Goal: Find contact information: Find contact information

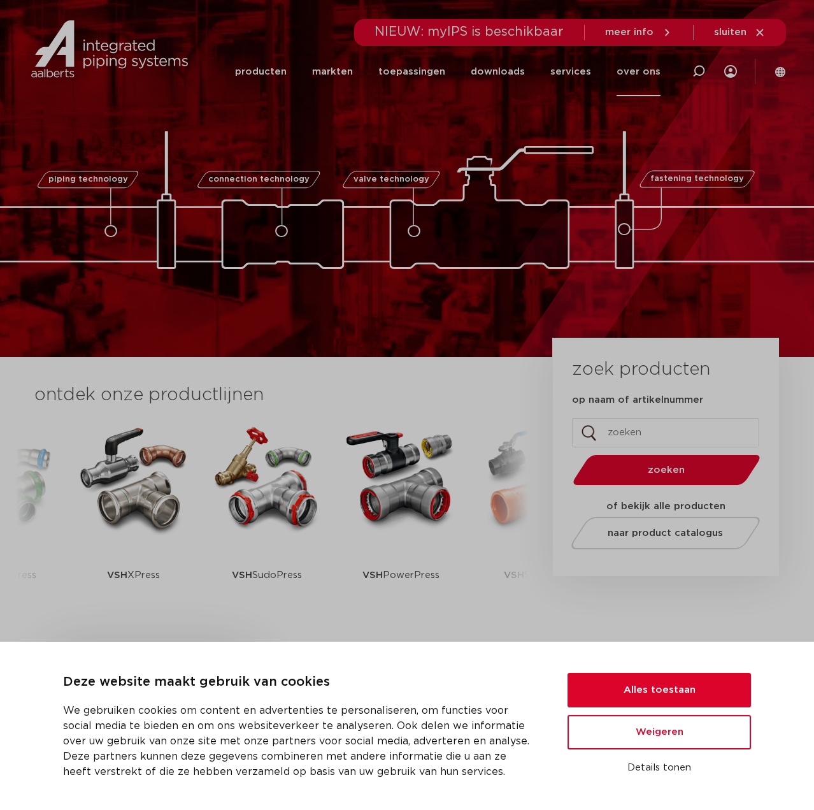
click at [646, 73] on link "over ons" at bounding box center [639, 71] width 44 height 49
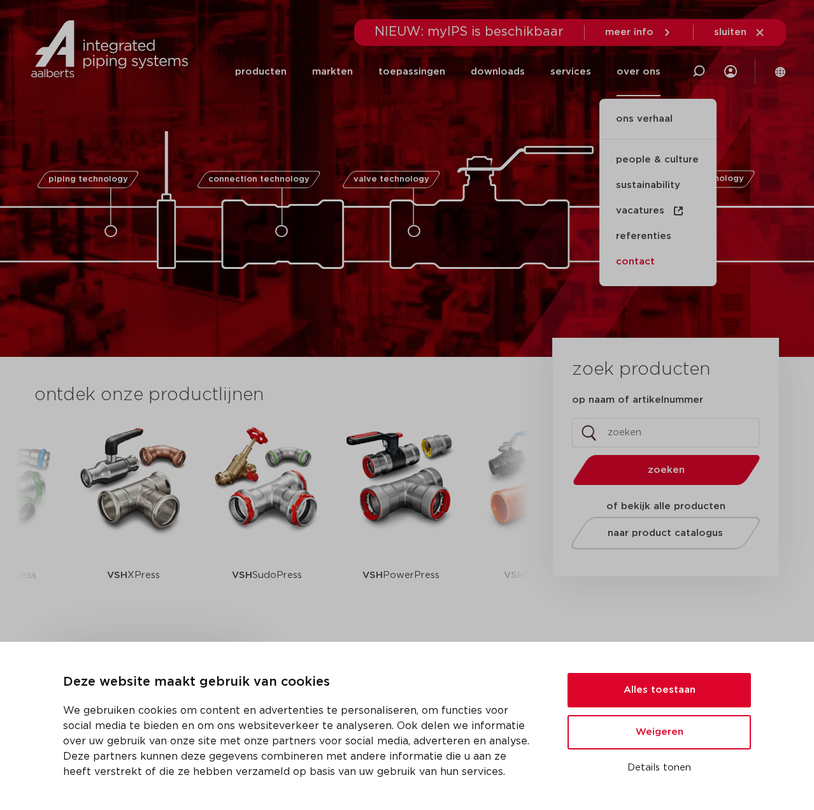
click at [639, 263] on link "contact" at bounding box center [658, 261] width 117 height 25
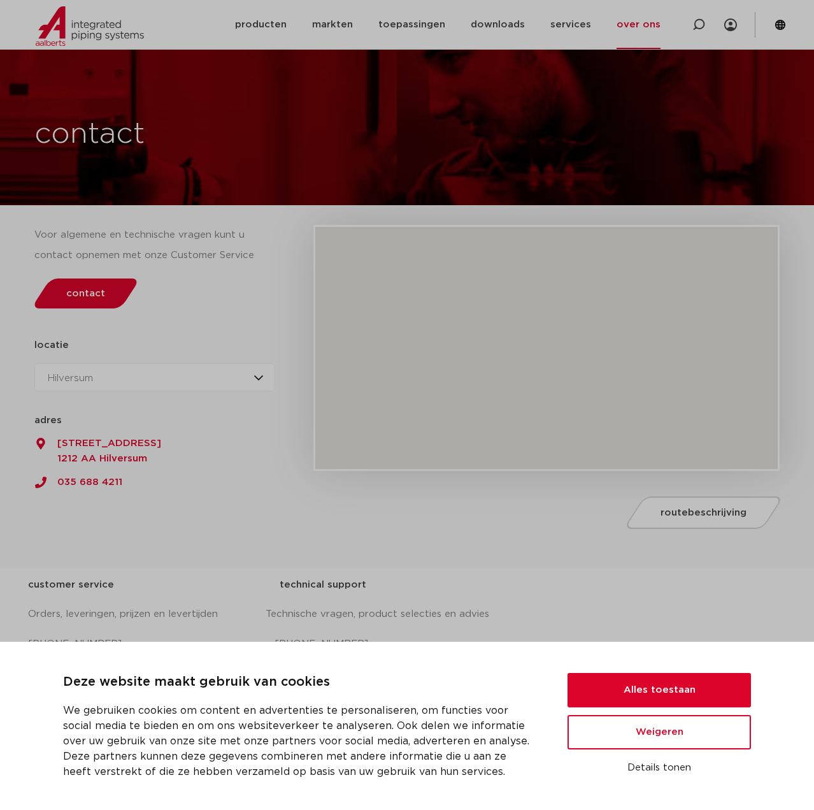
scroll to position [191, 0]
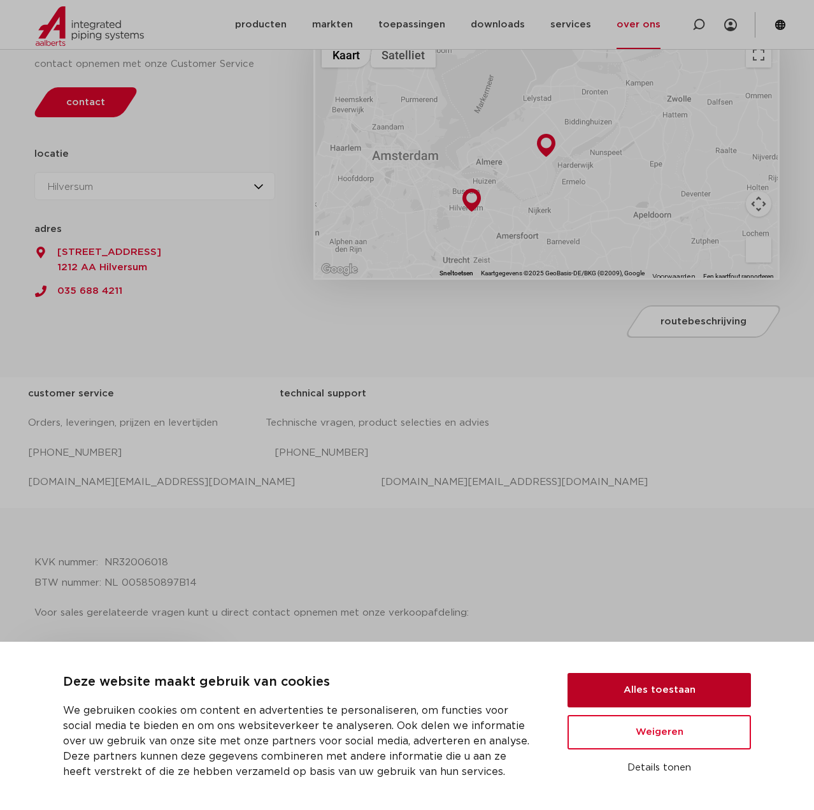
click at [666, 693] on button "Alles toestaan" at bounding box center [660, 690] width 184 height 34
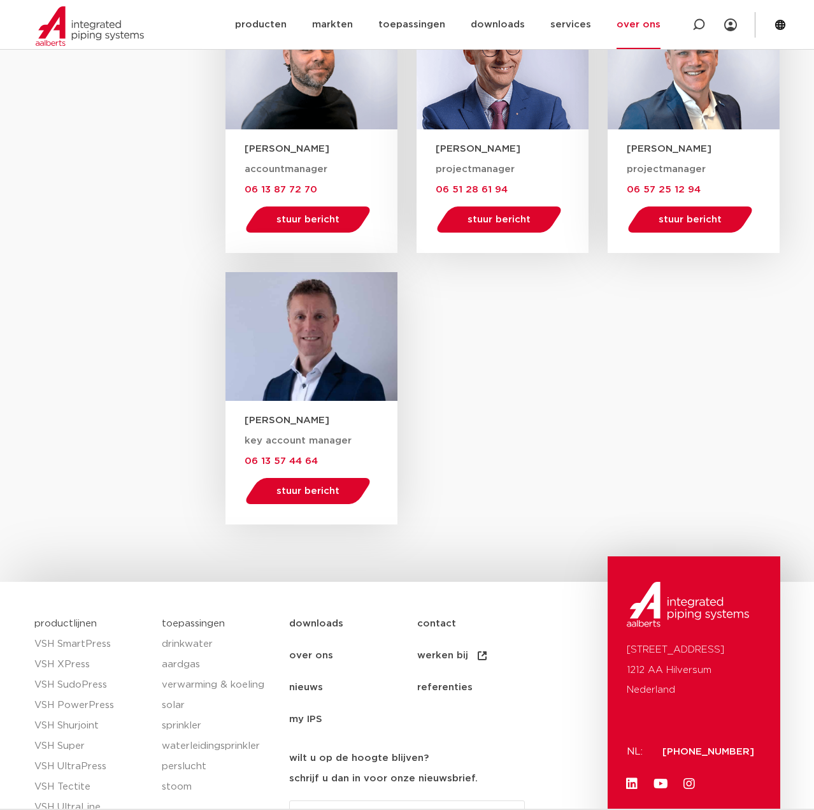
scroll to position [1876, 0]
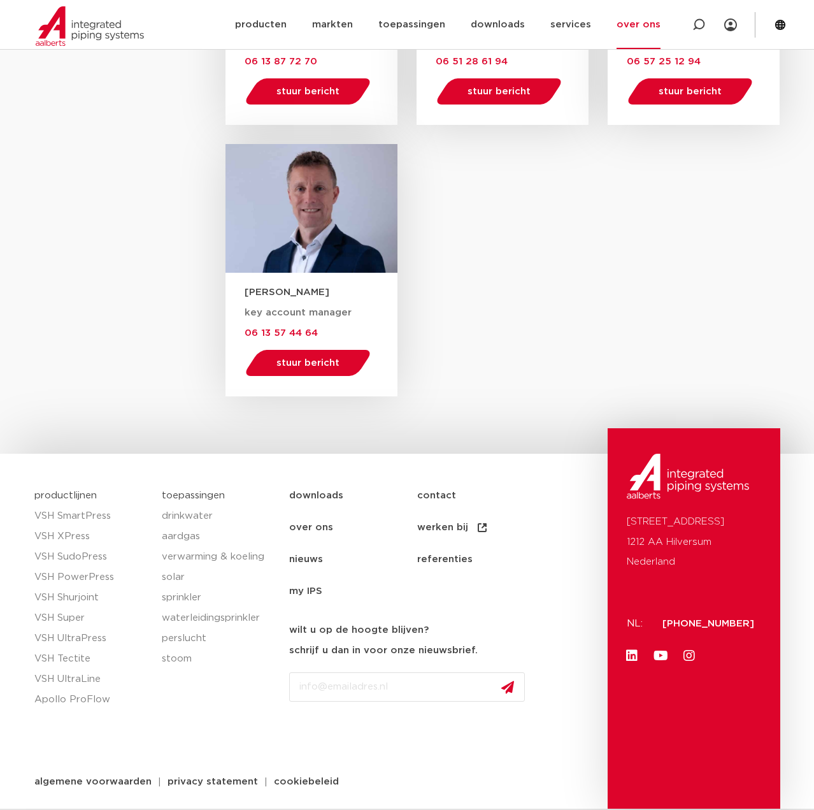
click at [305, 525] on link "over ons" at bounding box center [353, 528] width 128 height 32
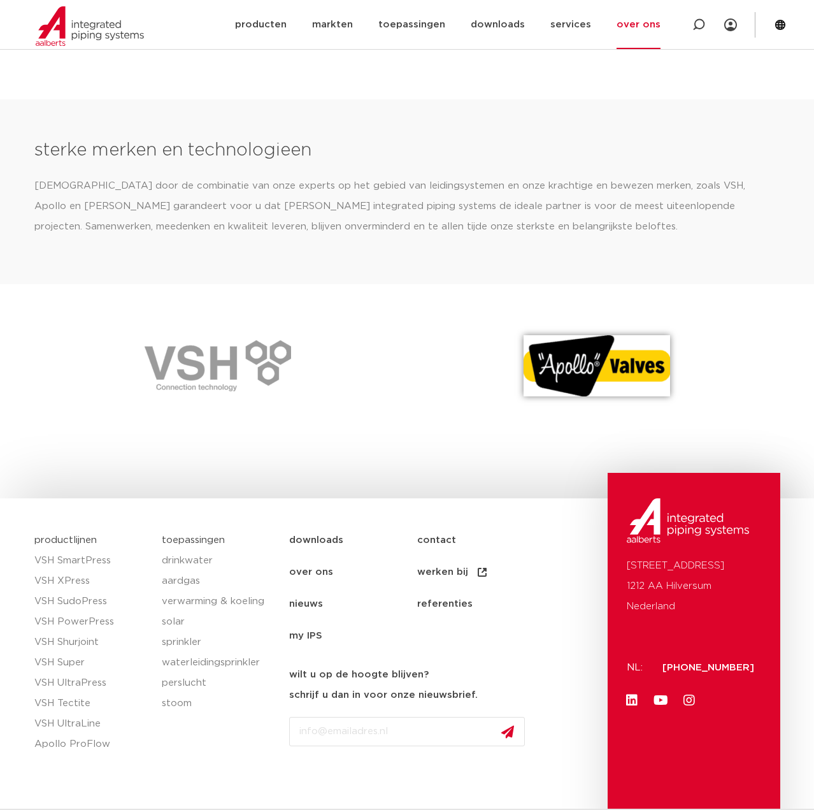
scroll to position [1657, 0]
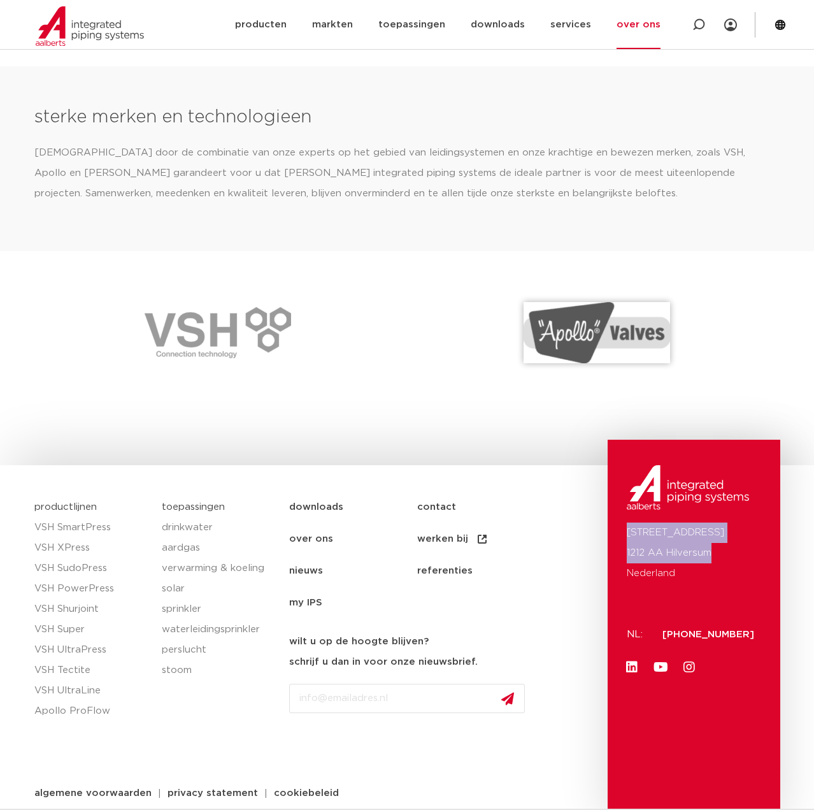
drag, startPoint x: 716, startPoint y: 551, endPoint x: 626, endPoint y: 528, distance: 92.7
click at [626, 528] on div "[STREET_ADDRESS]: [PHONE_NUMBER] Linkedin Youtube Instagram" at bounding box center [694, 630] width 172 height 380
copy p "[STREET_ADDRESS]"
